Goal: Transaction & Acquisition: Purchase product/service

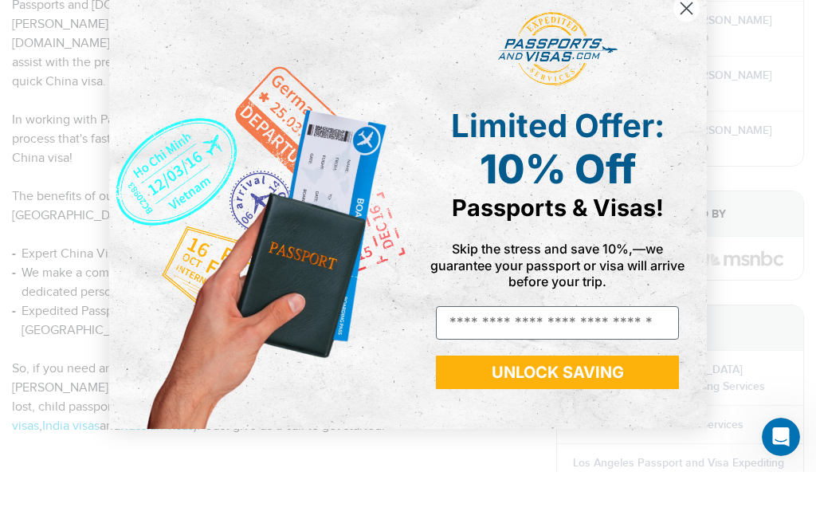
scroll to position [468, 0]
click at [682, 50] on circle "Close dialog" at bounding box center [686, 63] width 26 height 26
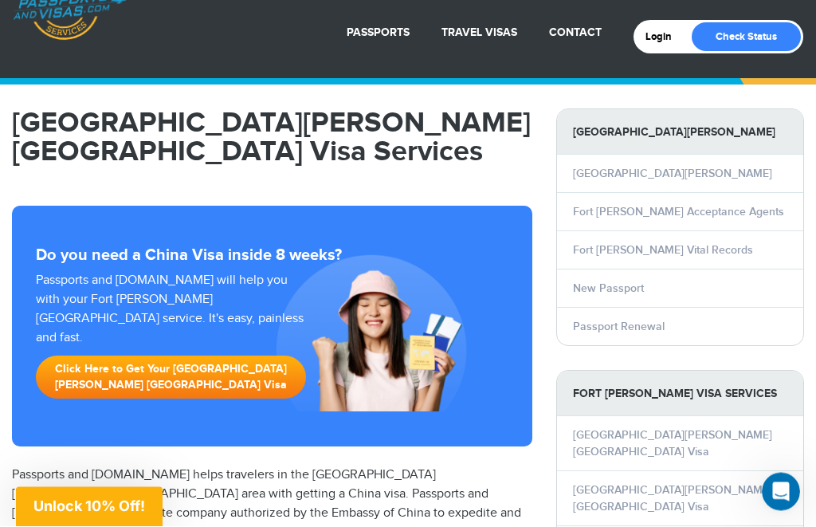
scroll to position [0, 0]
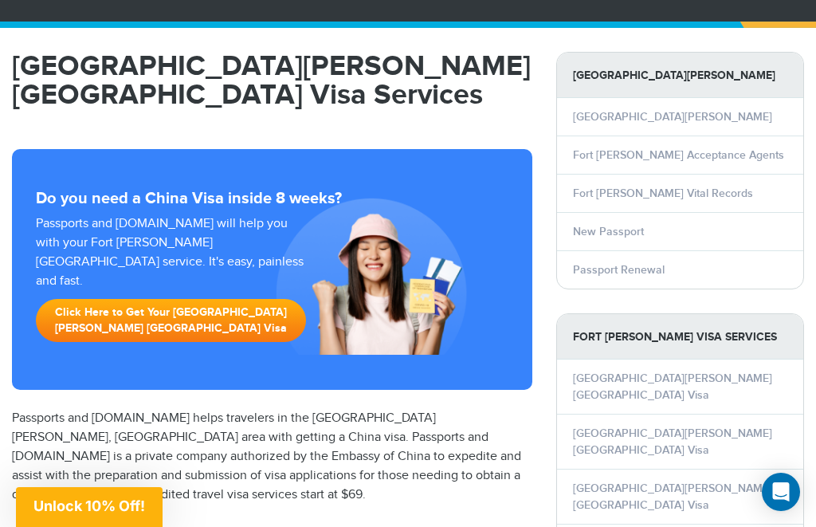
scroll to position [110, 0]
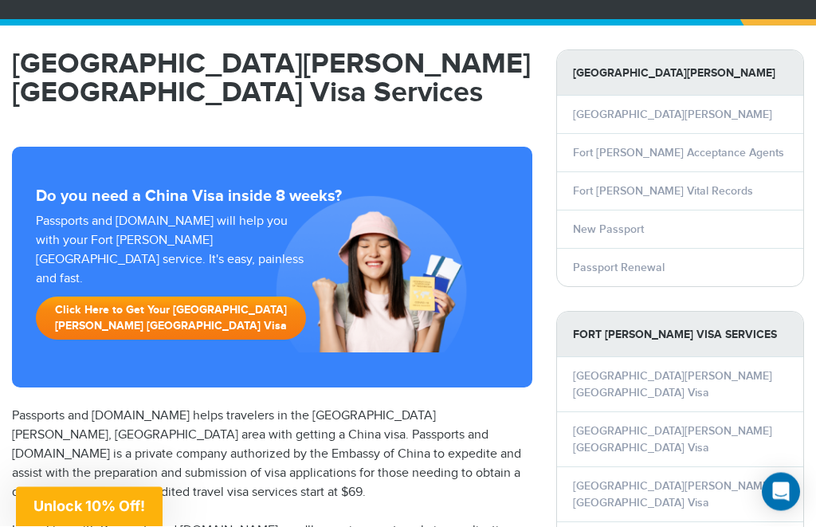
click at [234, 297] on link "Click Here to Get Your [GEOGRAPHIC_DATA][PERSON_NAME] [GEOGRAPHIC_DATA] Visa" at bounding box center [171, 318] width 270 height 43
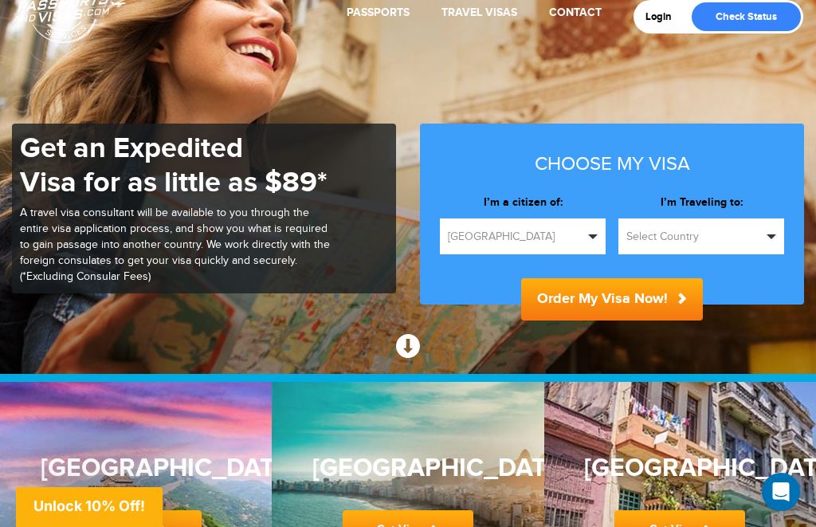
scroll to position [91, 0]
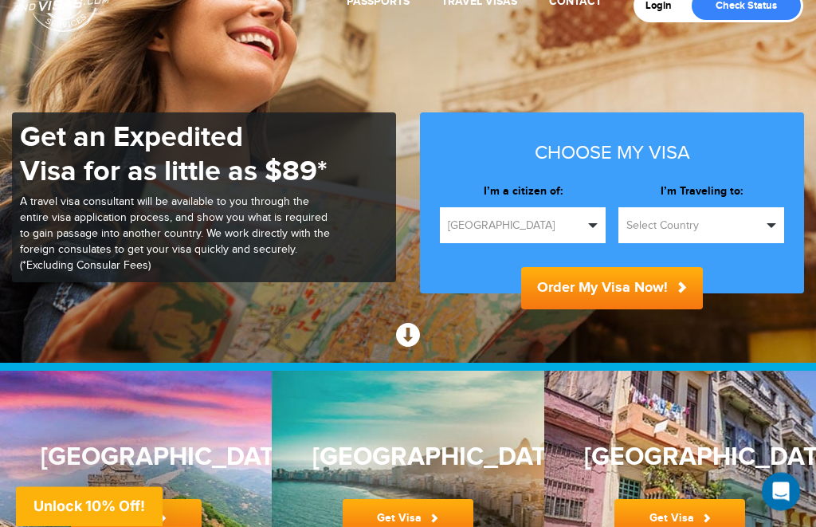
click at [722, 428] on div "Cuba Get Visa" at bounding box center [679, 483] width 191 height 110
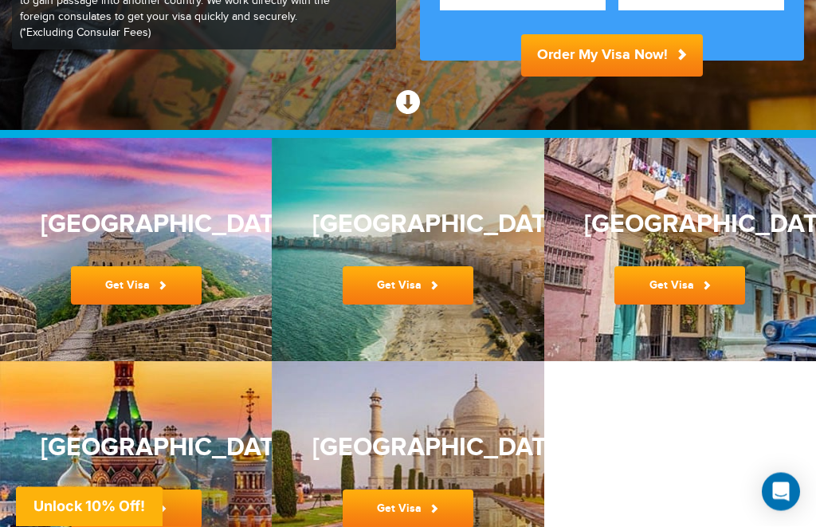
scroll to position [334, 0]
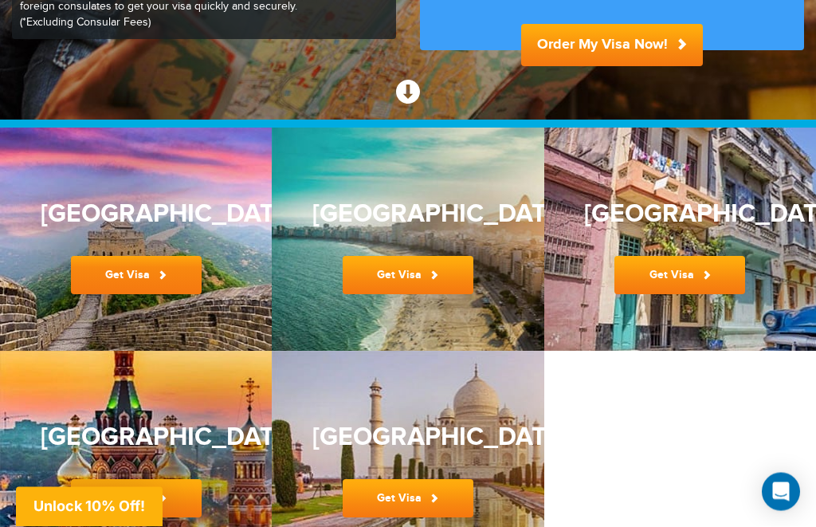
click at [163, 278] on span at bounding box center [162, 275] width 9 height 9
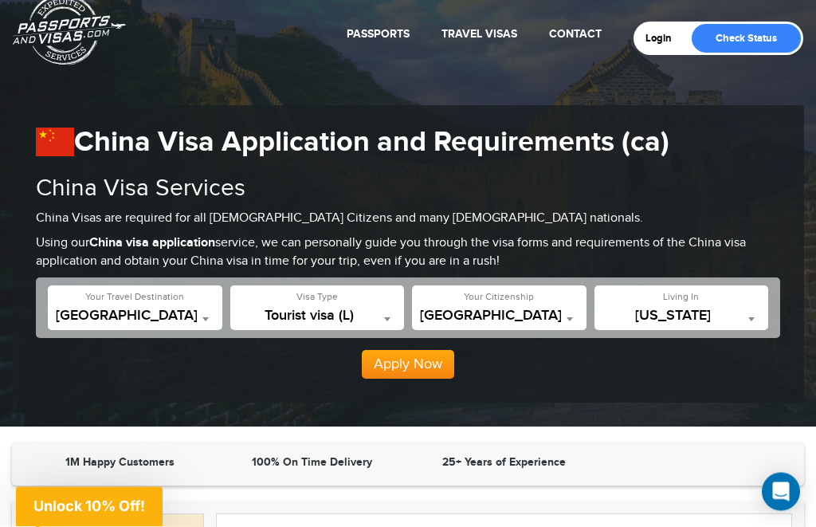
scroll to position [60, 0]
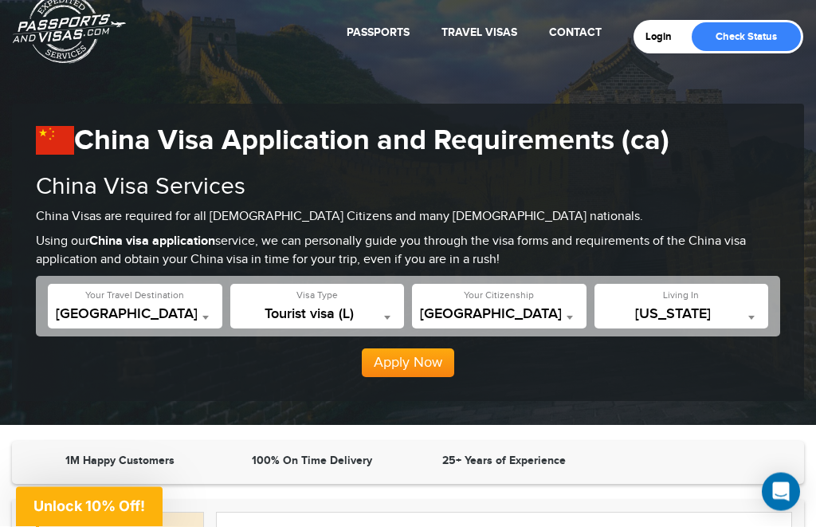
click at [754, 316] on b at bounding box center [751, 318] width 6 height 4
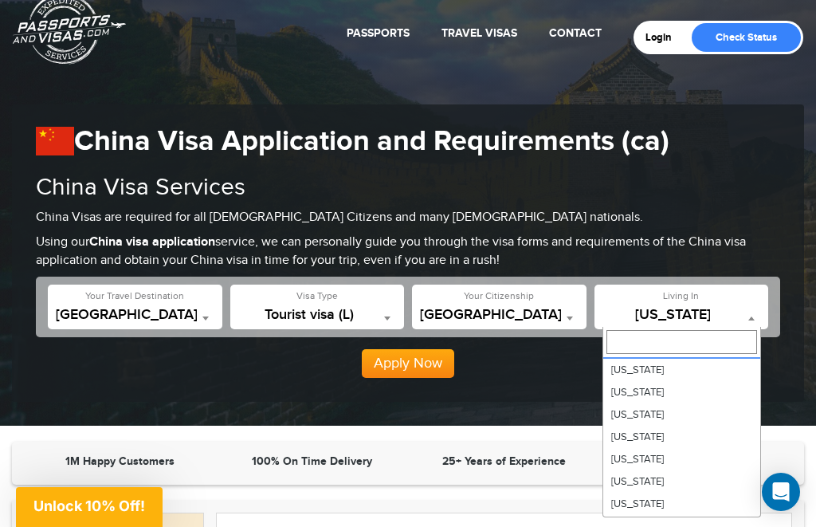
scroll to position [112, 0]
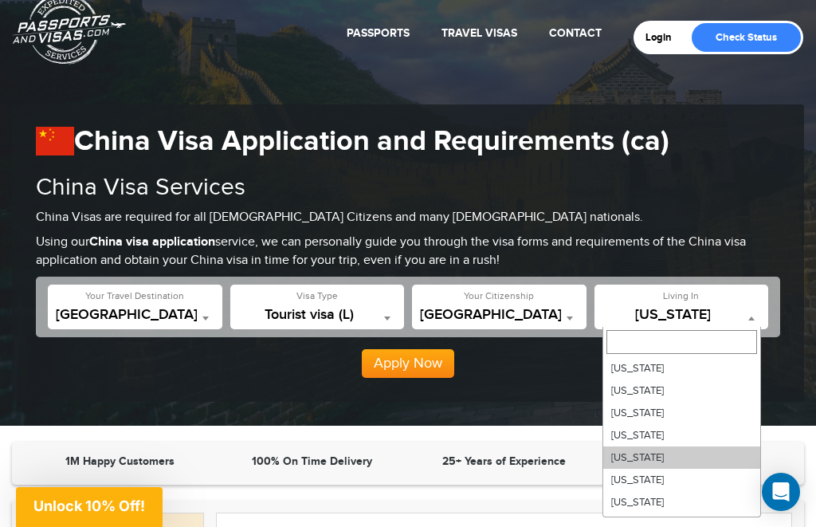
select select "**"
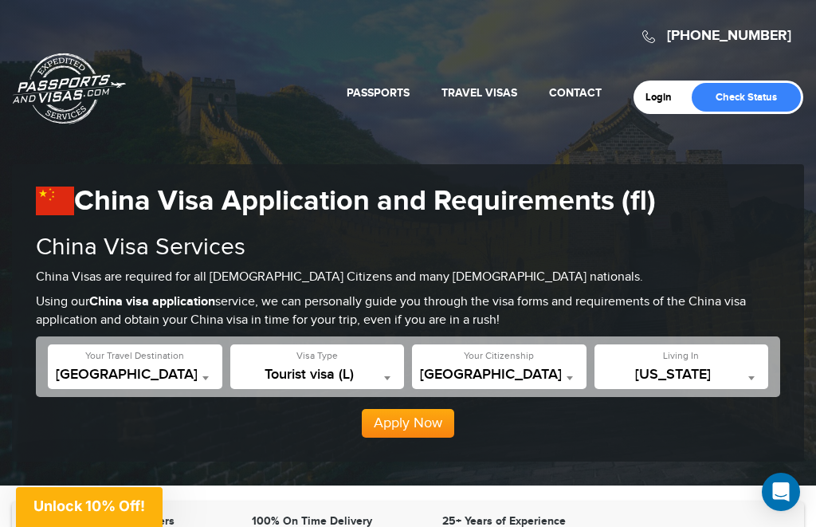
click at [428, 422] on button "Apply Now" at bounding box center [408, 423] width 92 height 29
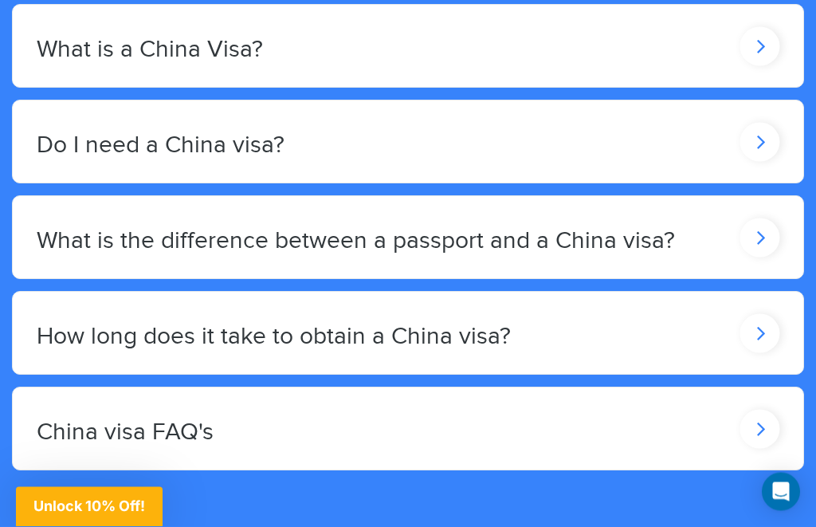
scroll to position [2736, 0]
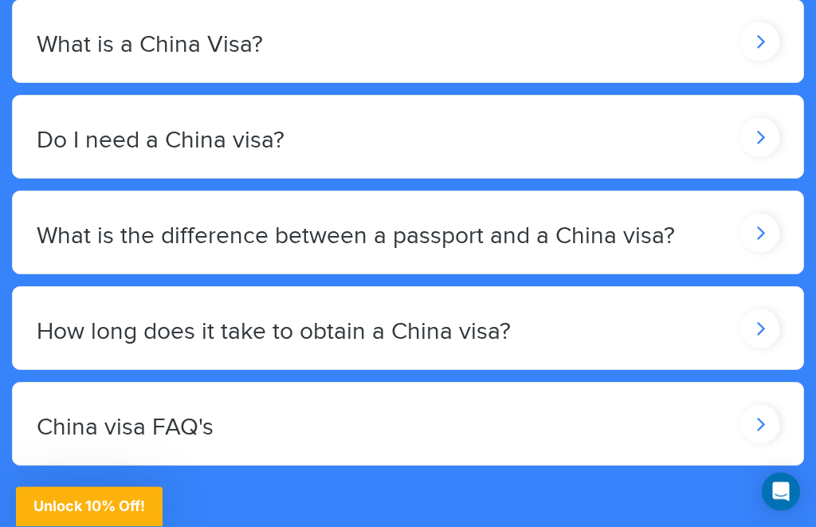
click at [759, 312] on icon at bounding box center [760, 328] width 40 height 39
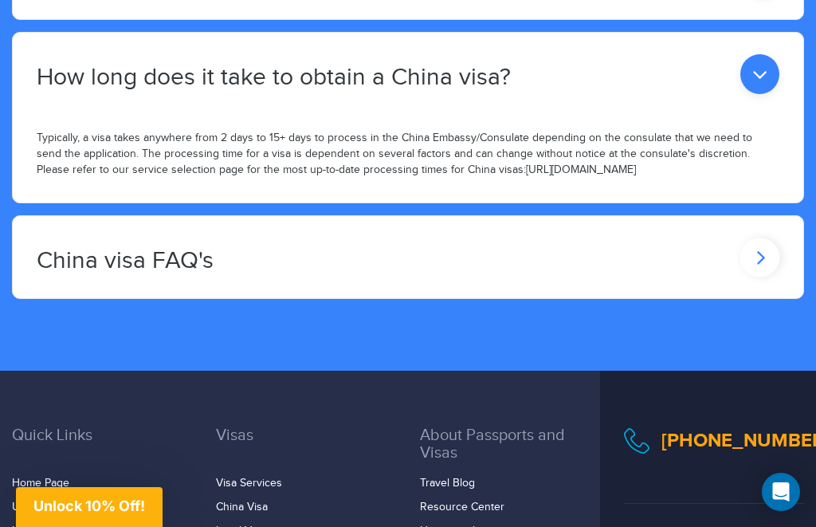
scroll to position [2986, 0]
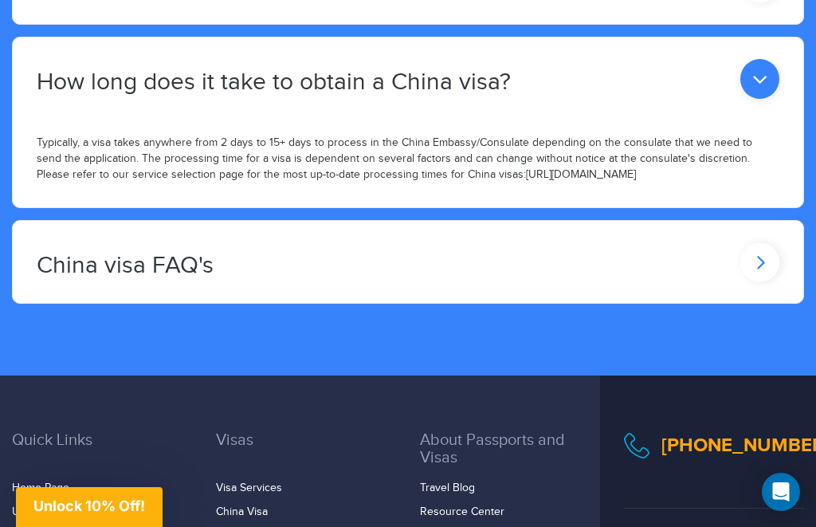
click at [750, 248] on icon at bounding box center [760, 261] width 40 height 39
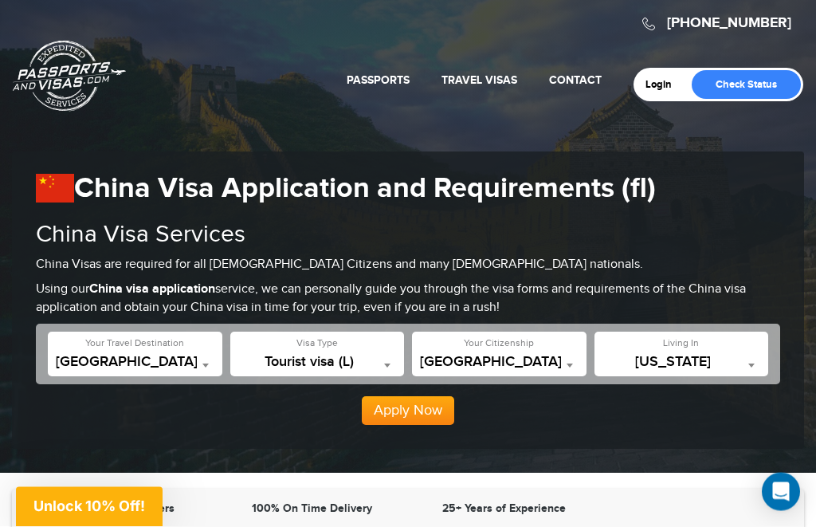
scroll to position [0, 0]
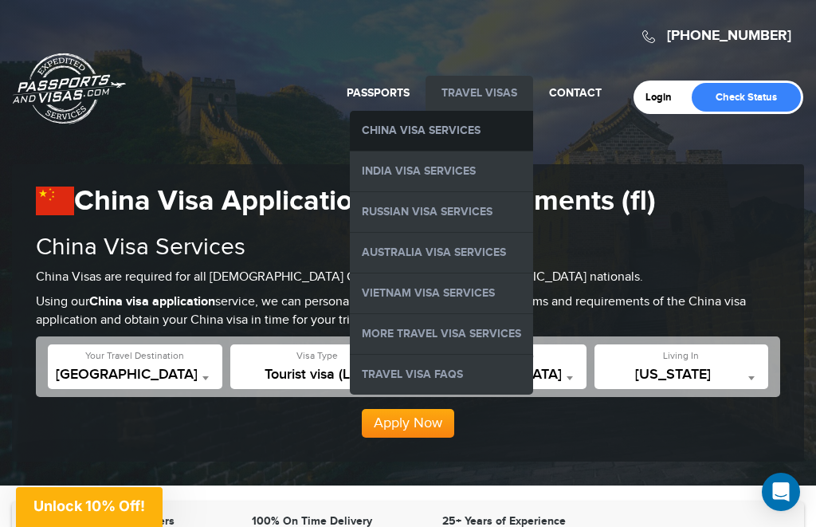
click at [452, 131] on link "China Visa Services" at bounding box center [441, 131] width 183 height 40
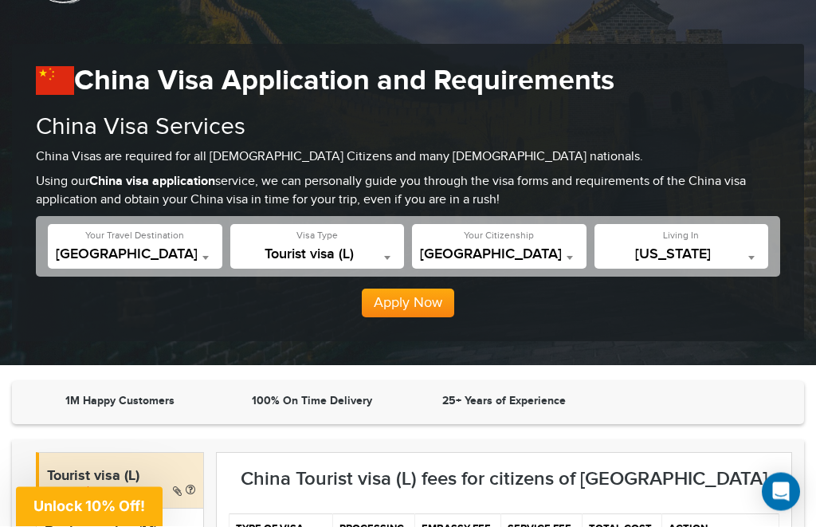
scroll to position [120, 0]
click at [759, 251] on span "[US_STATE]" at bounding box center [681, 254] width 159 height 16
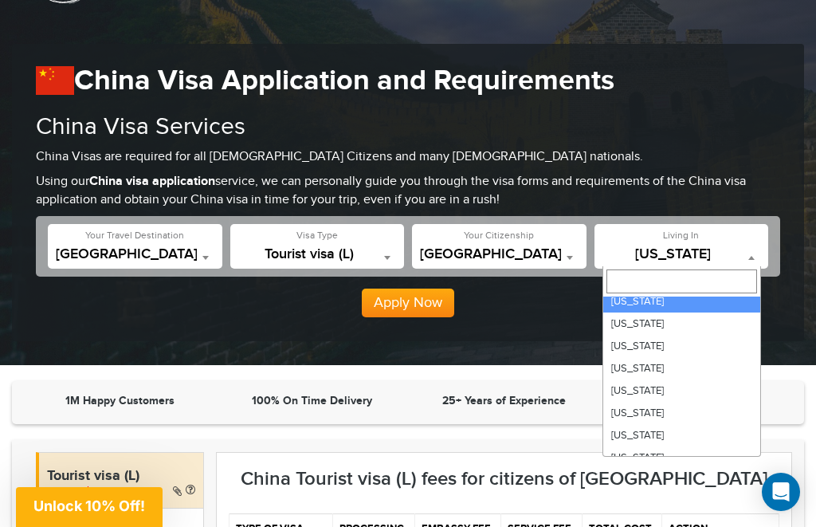
scroll to position [104, 0]
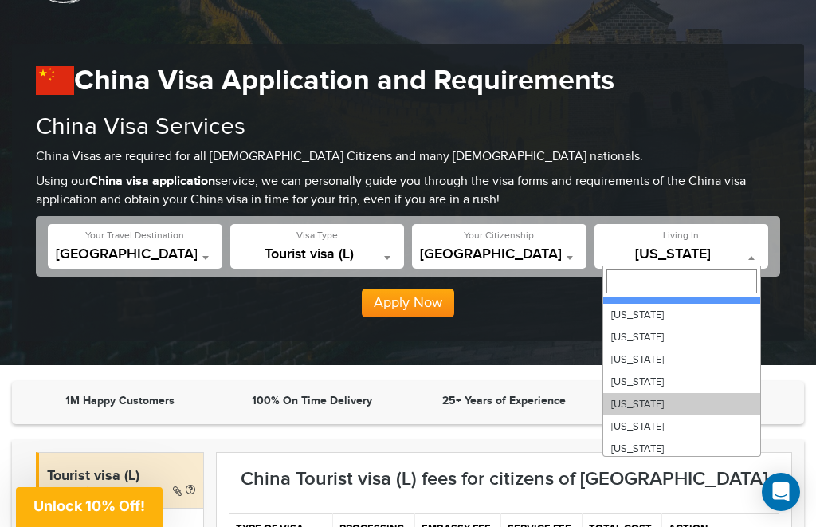
select select "**"
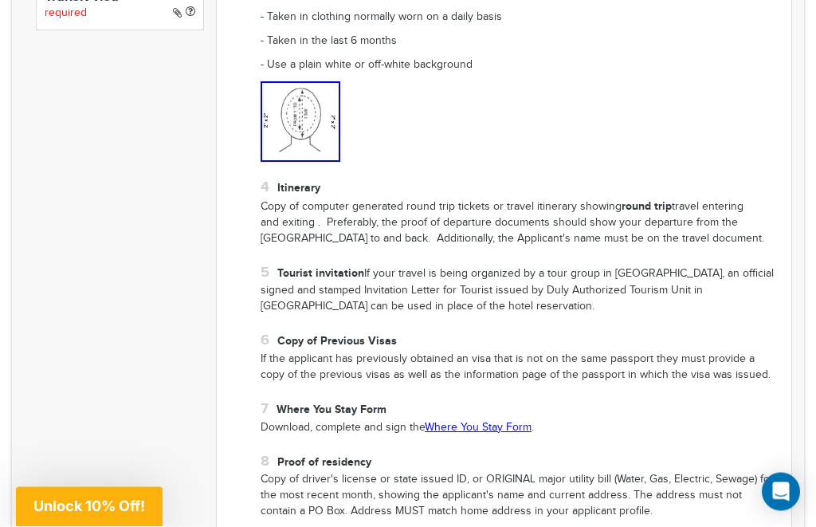
scroll to position [1365, 0]
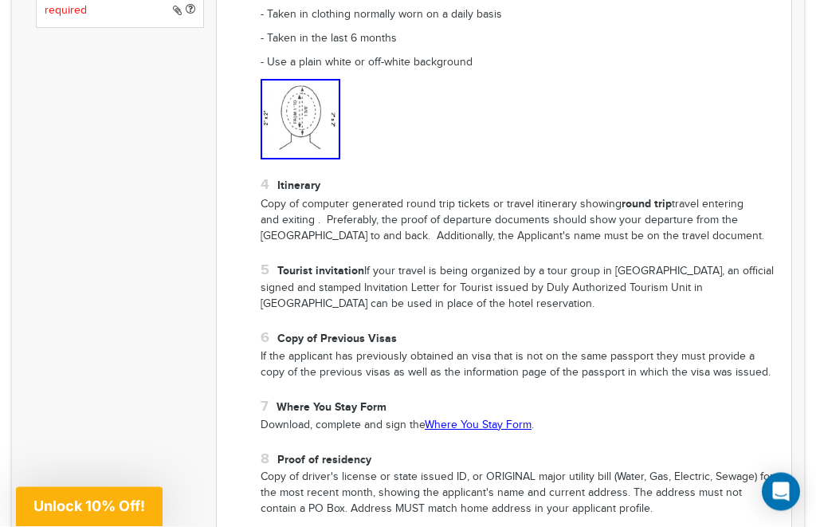
click at [542, 350] on p "If the applicant has previously obtained an visa that is not on the same passpo…" at bounding box center [519, 366] width 519 height 32
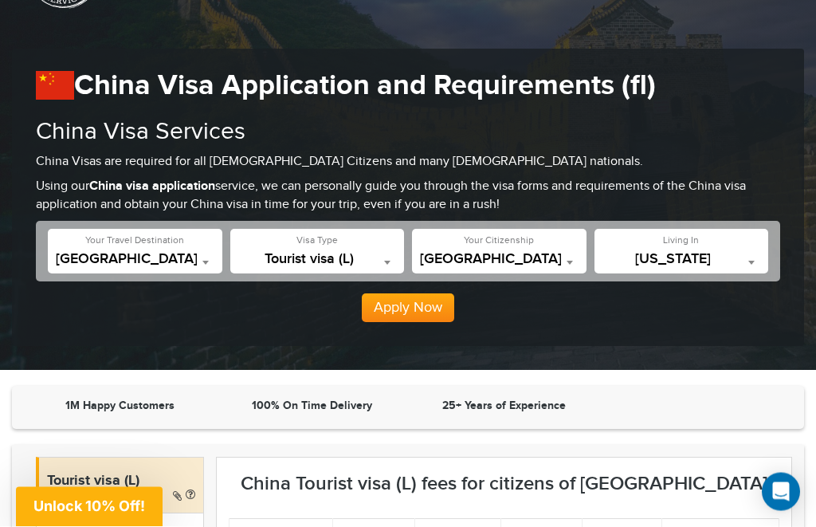
scroll to position [0, 0]
